Goal: Book appointment/travel/reservation

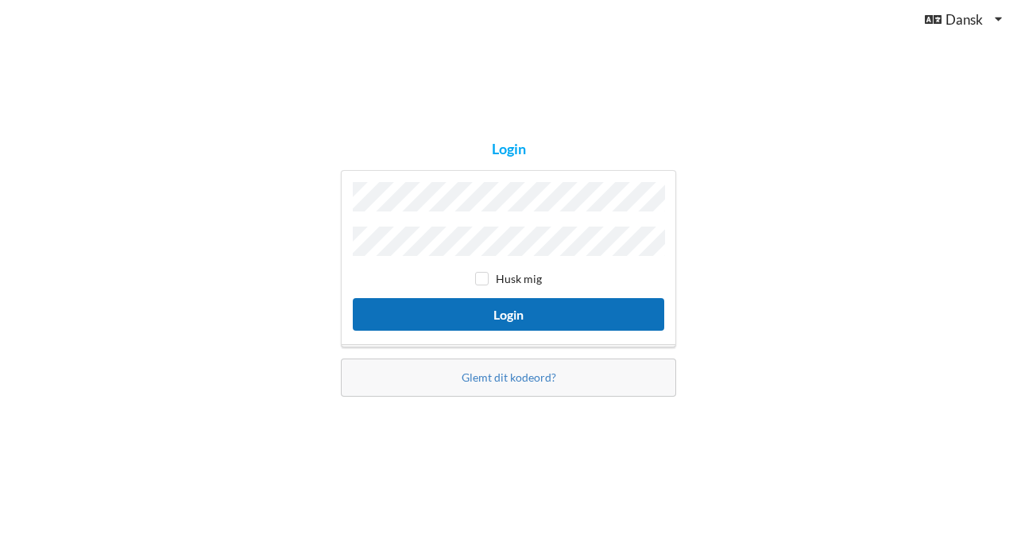
click at [510, 300] on button "Login" at bounding box center [508, 314] width 311 height 33
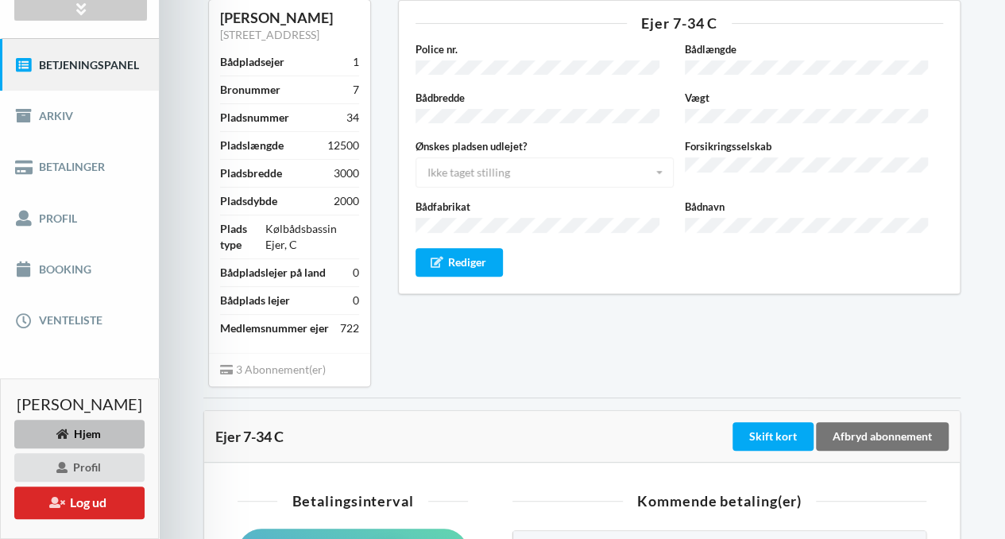
scroll to position [168, 0]
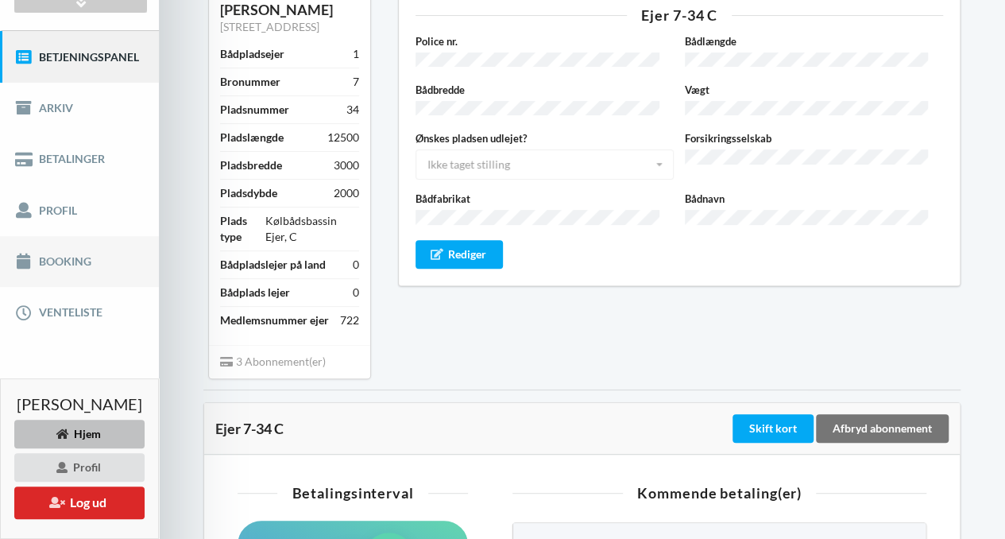
click at [73, 252] on link "Booking" at bounding box center [79, 261] width 159 height 51
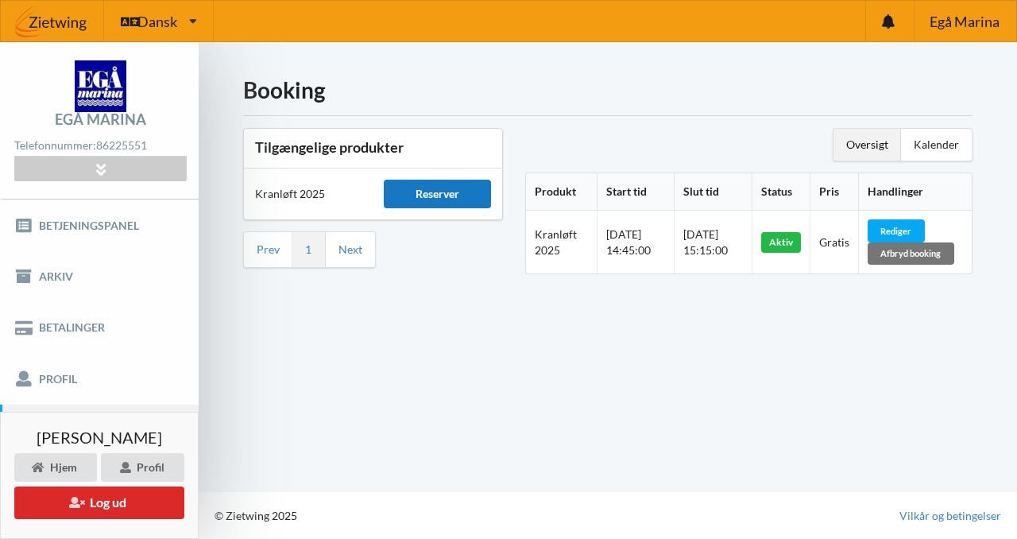
click at [438, 190] on div "Reserver" at bounding box center [437, 194] width 106 height 29
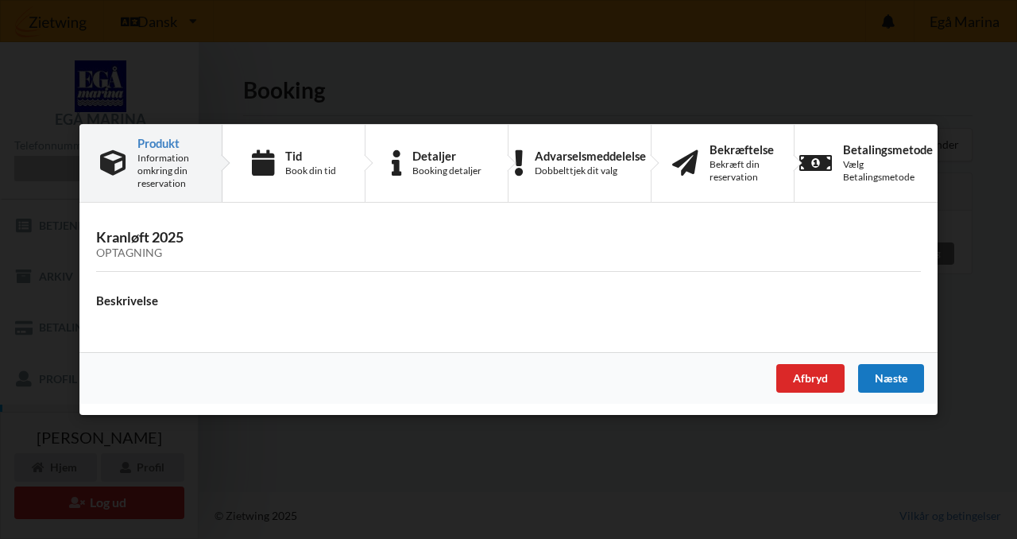
click at [894, 377] on div "Næste" at bounding box center [891, 378] width 66 height 29
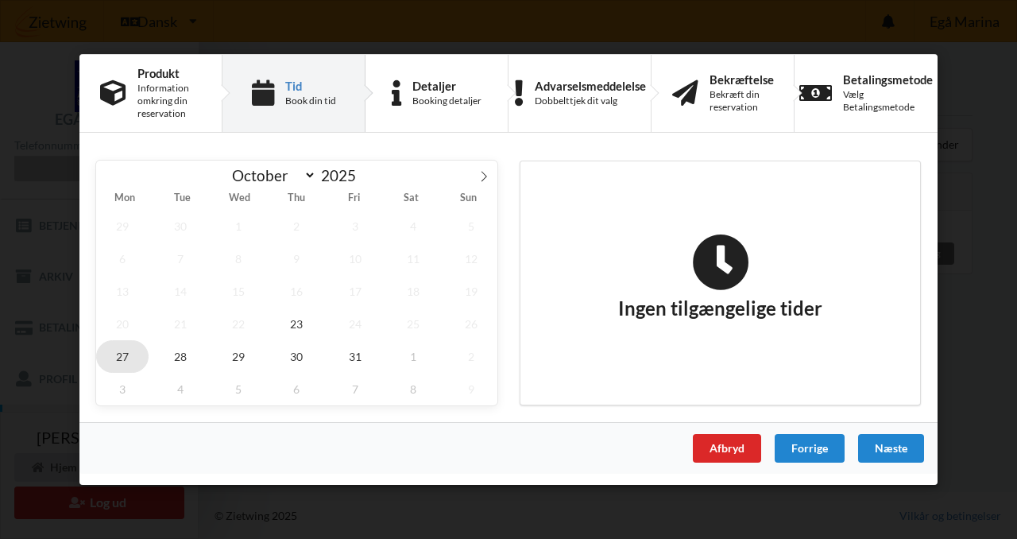
click at [116, 352] on span "27" at bounding box center [122, 356] width 52 height 33
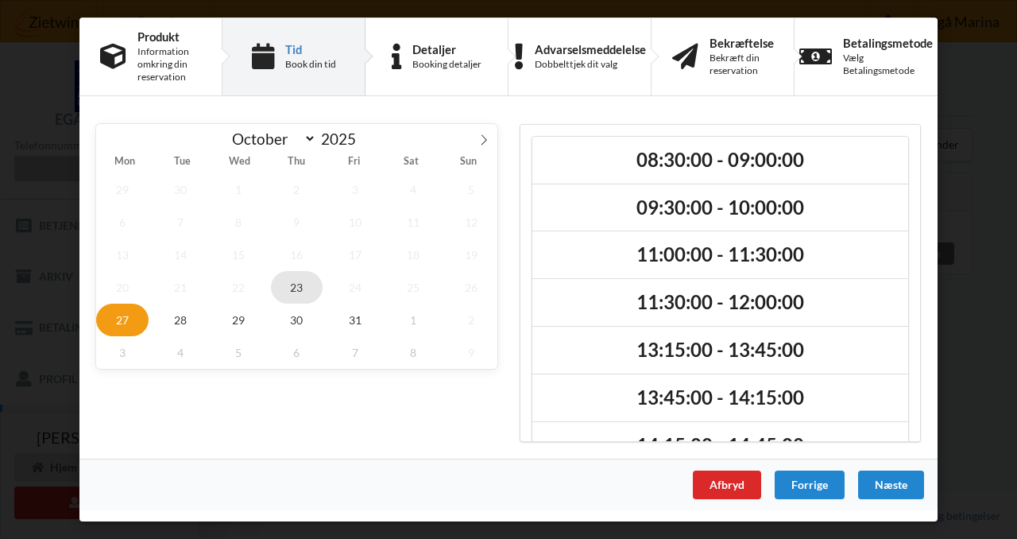
click at [301, 282] on span "23" at bounding box center [297, 287] width 52 height 33
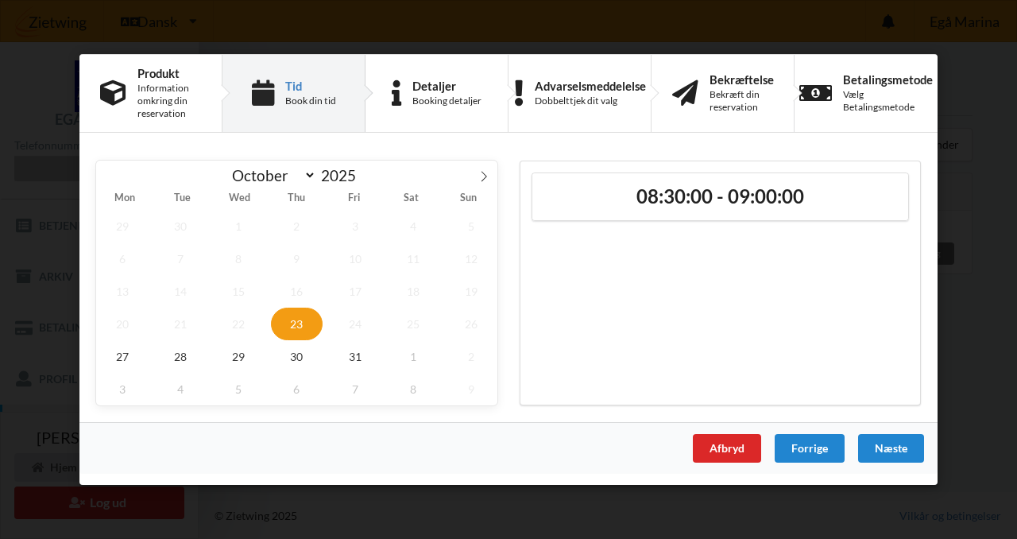
drag, startPoint x: 1013, startPoint y: 196, endPoint x: 999, endPoint y: 211, distance: 19.7
click at [1010, 196] on div "Er du sikker på du vil logge ud? Nej Ja Vilkår og betingelser Brugerbetingelser…" at bounding box center [508, 269] width 1017 height 539
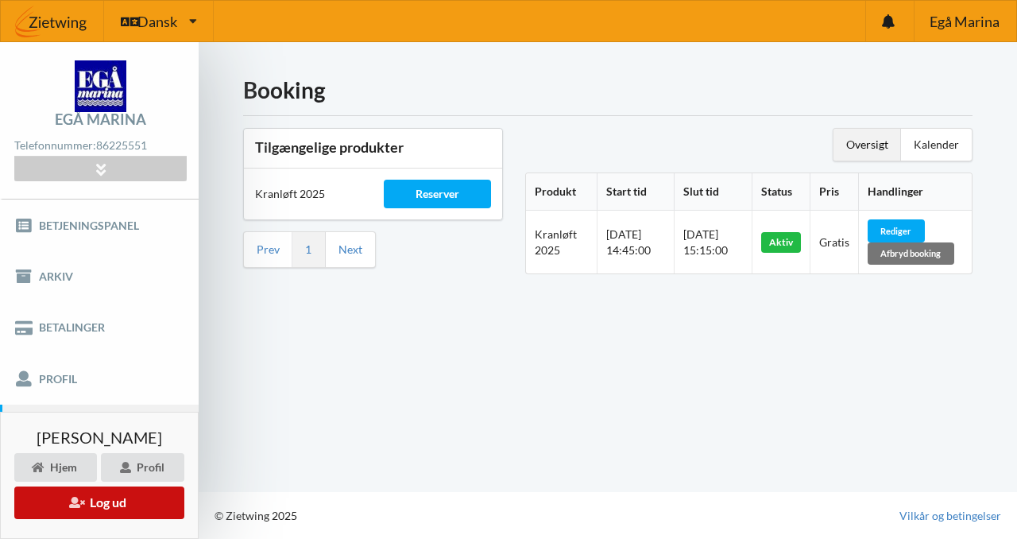
click at [100, 496] on button "Log ud" at bounding box center [99, 502] width 170 height 33
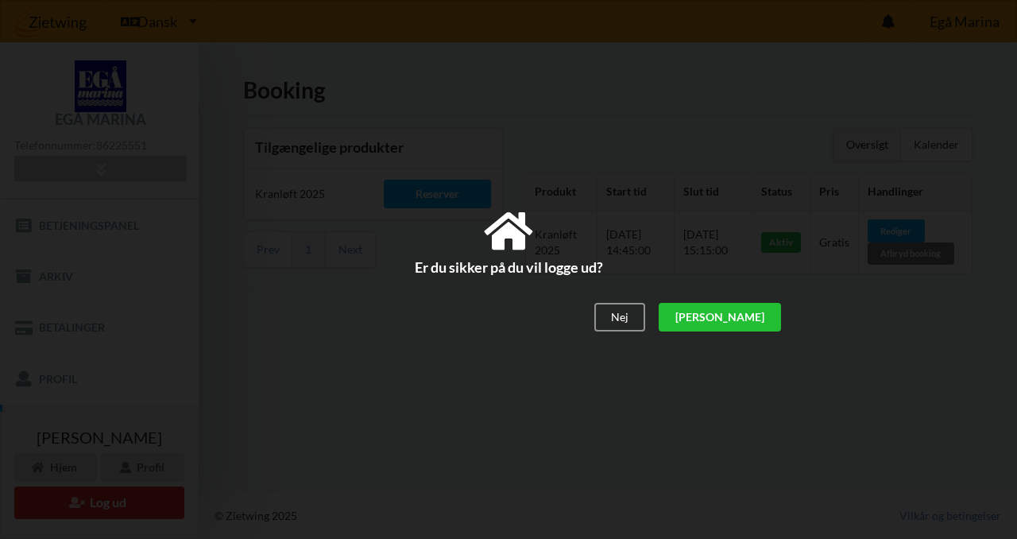
click at [760, 315] on div "[PERSON_NAME]" at bounding box center [720, 317] width 122 height 29
